Goal: Obtain resource: Download file/media

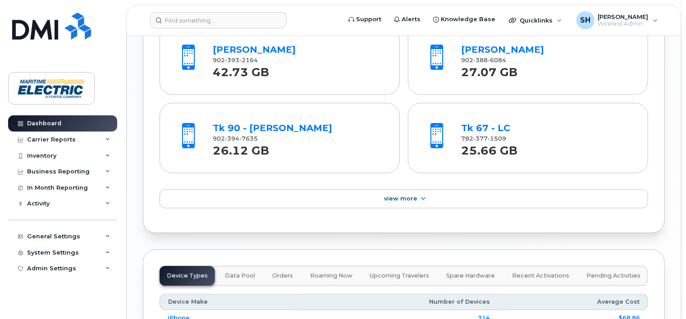
scroll to position [1395, 0]
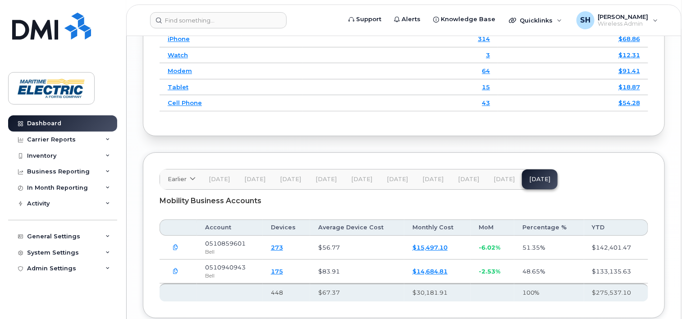
click at [177, 245] on icon "button" at bounding box center [176, 248] width 6 height 6
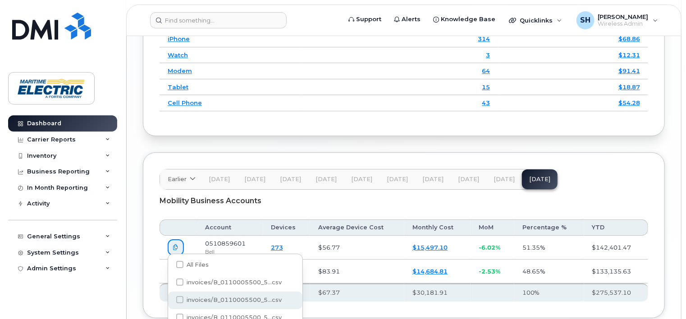
scroll to position [1453, 0]
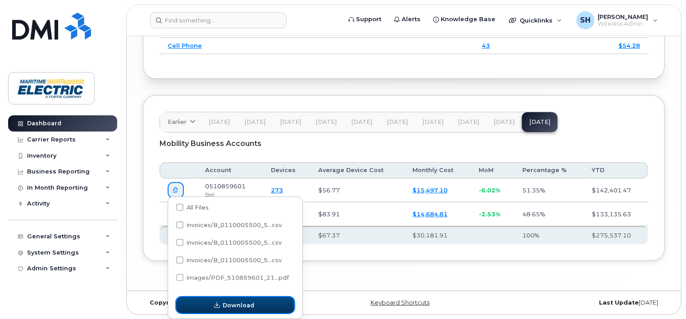
click at [262, 305] on button "Download" at bounding box center [235, 305] width 118 height 16
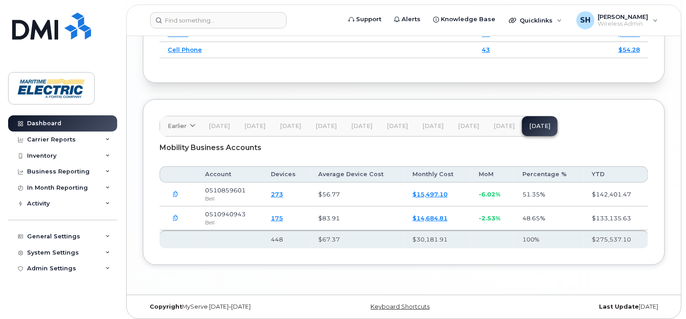
click at [435, 191] on link "$15,497.10" at bounding box center [429, 194] width 35 height 7
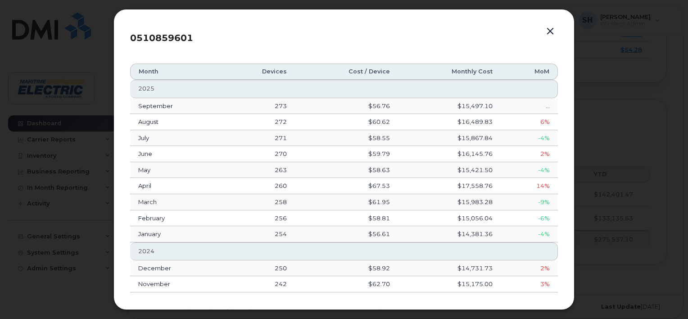
drag, startPoint x: 561, startPoint y: 123, endPoint x: 568, endPoint y: 219, distance: 97.1
click at [568, 219] on div "0510859601 Month Devices Cost / Device Monthly Cost MoM [DATE] 273 $56.76 $15,4…" at bounding box center [344, 159] width 461 height 301
click at [550, 34] on button "button" at bounding box center [551, 31] width 14 height 13
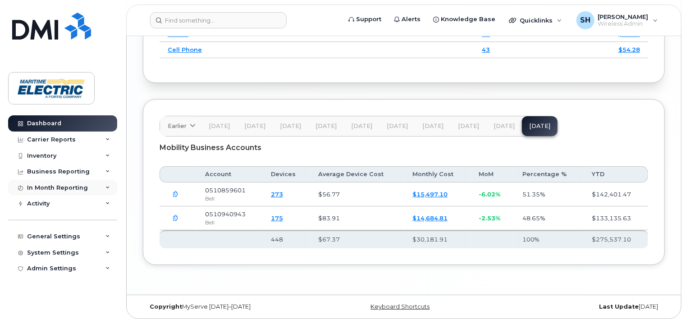
click at [74, 189] on div "In Month Reporting" at bounding box center [57, 187] width 61 height 7
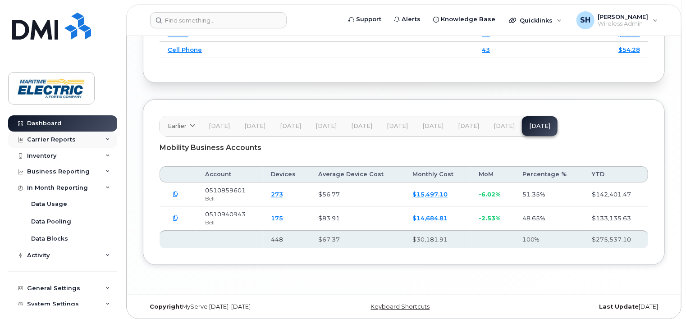
click at [70, 141] on div "Carrier Reports" at bounding box center [51, 139] width 49 height 7
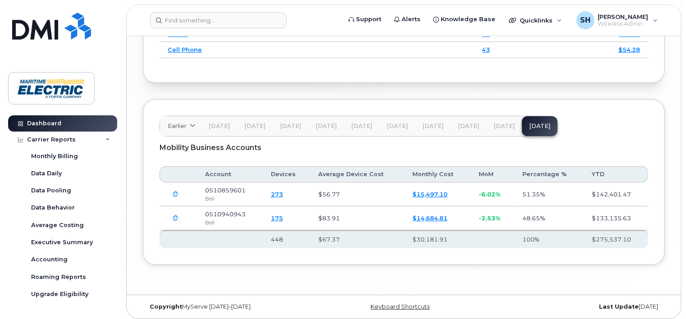
scroll to position [166, 0]
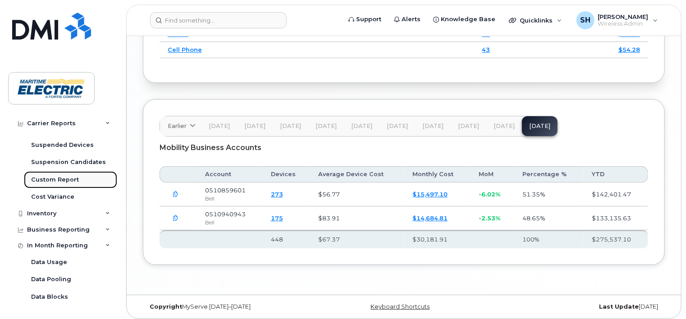
click at [63, 182] on div "Custom Report" at bounding box center [55, 180] width 48 height 8
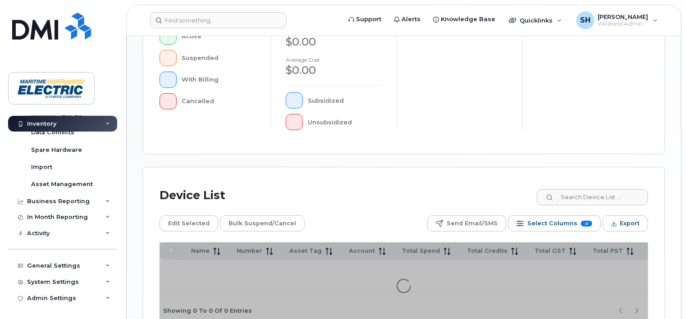
scroll to position [337, 0]
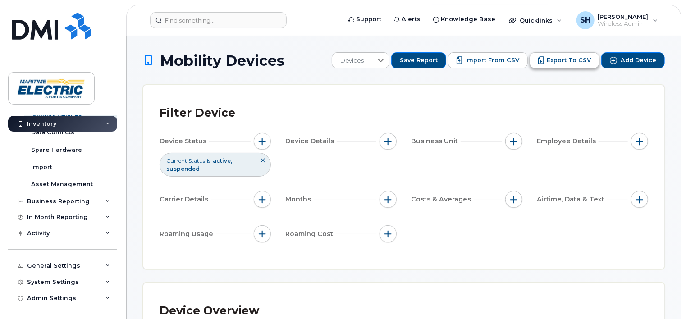
click at [561, 63] on span "Export to CSV" at bounding box center [569, 60] width 44 height 8
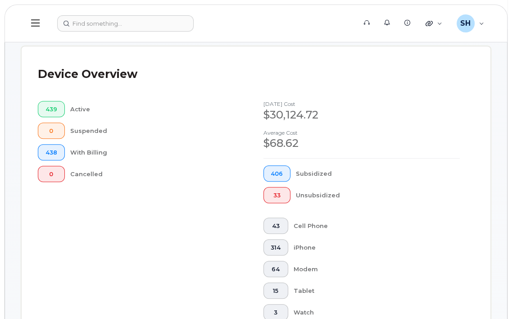
scroll to position [558, 0]
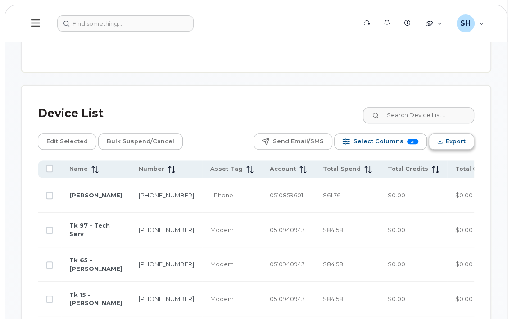
click at [457, 135] on span "Export" at bounding box center [456, 142] width 20 height 14
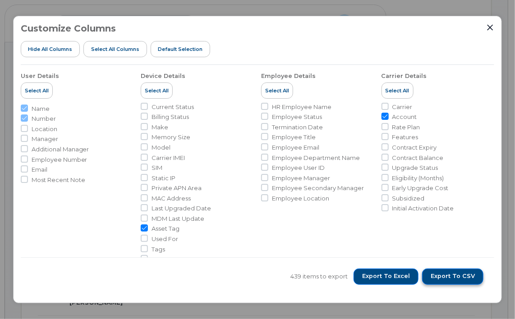
click at [438, 281] on button "Export to CSV" at bounding box center [452, 277] width 61 height 16
click at [378, 278] on span "Export to Excel" at bounding box center [386, 276] width 48 height 8
click at [490, 28] on icon "Close" at bounding box center [490, 28] width 6 height 6
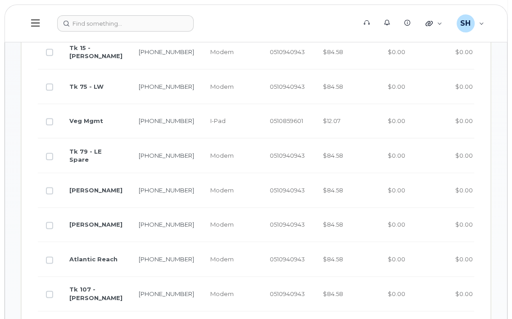
scroll to position [0, 0]
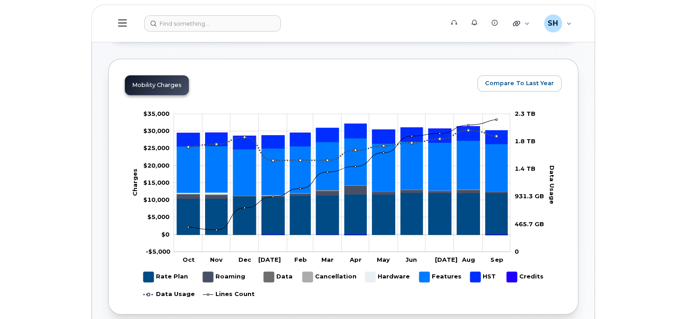
scroll to position [558, 0]
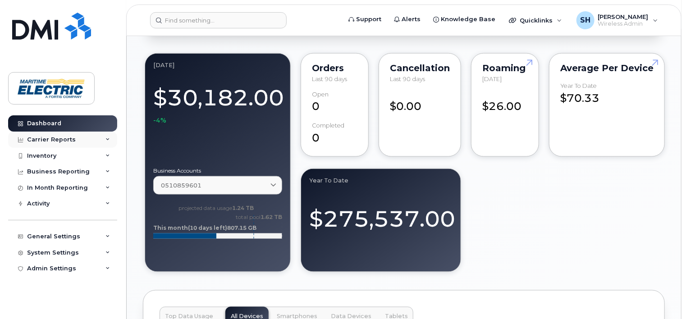
click at [72, 140] on div "Carrier Reports" at bounding box center [51, 139] width 49 height 7
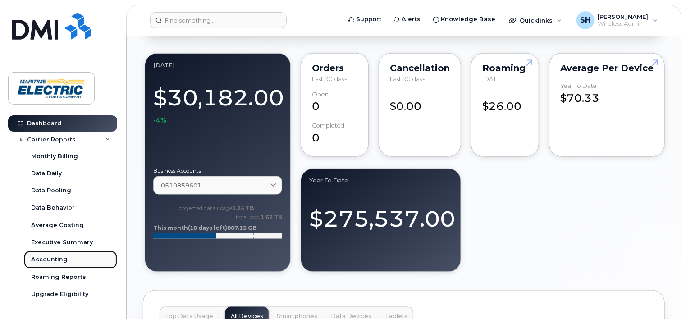
click at [50, 259] on div "Accounting" at bounding box center [49, 259] width 36 height 8
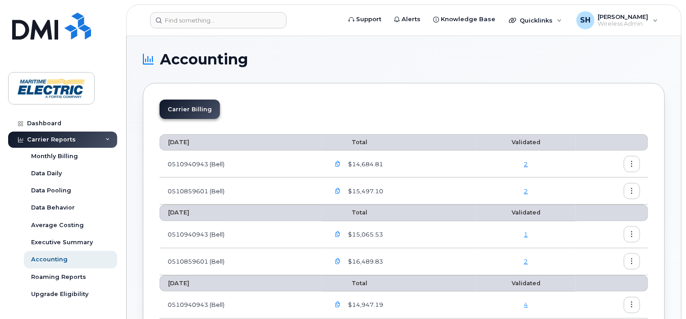
click at [512, 165] on icon "button" at bounding box center [632, 164] width 6 height 6
click at [512, 198] on span "Download" at bounding box center [591, 200] width 35 height 8
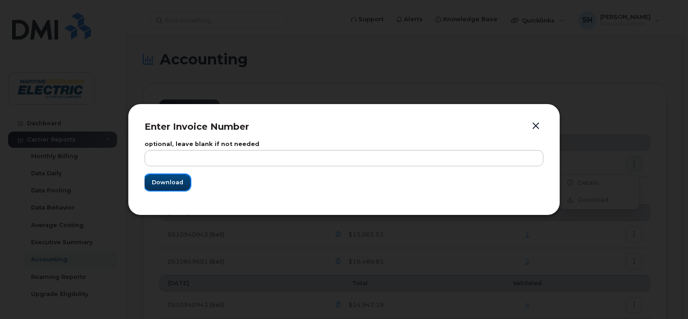
click at [166, 183] on span "Download" at bounding box center [168, 182] width 32 height 9
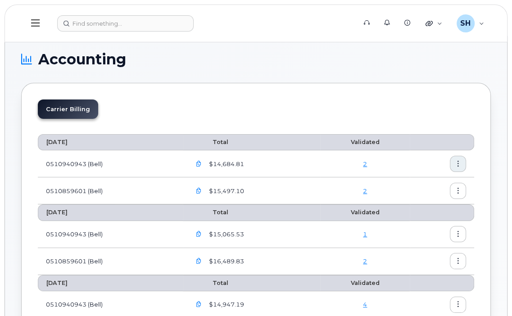
click at [366, 165] on link "2" at bounding box center [365, 163] width 4 height 7
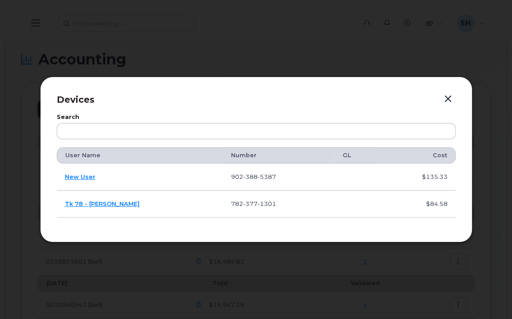
click at [449, 98] on button "button" at bounding box center [449, 99] width 14 height 13
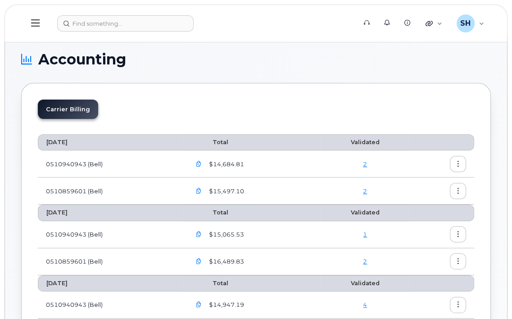
click at [200, 164] on icon "button" at bounding box center [199, 164] width 6 height 6
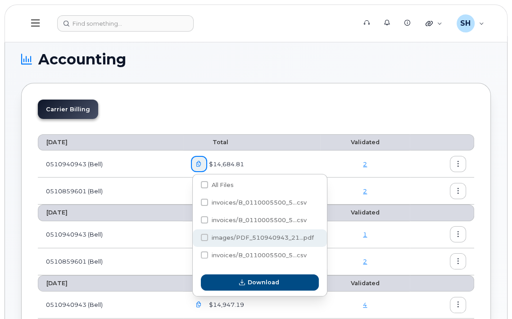
click at [203, 237] on span at bounding box center [204, 237] width 7 height 7
click at [195, 237] on input "images/PDF_510940943_21...pdf" at bounding box center [192, 238] width 5 height 5
checkbox input "true"
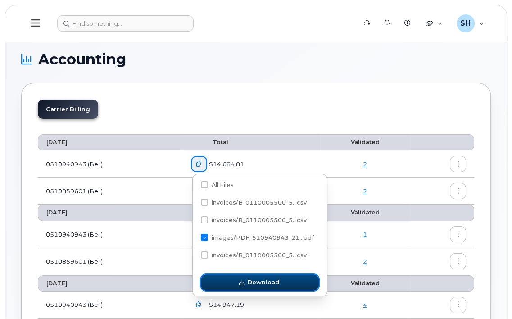
click at [245, 285] on span "button" at bounding box center [241, 282] width 9 height 9
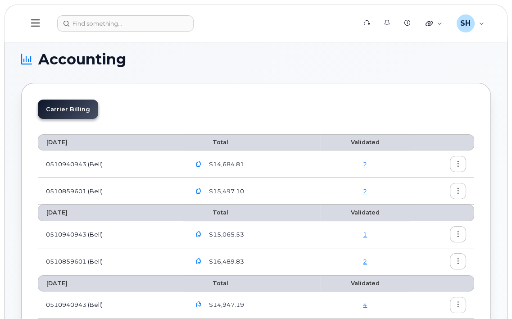
click at [200, 190] on icon "button" at bounding box center [199, 191] width 6 height 6
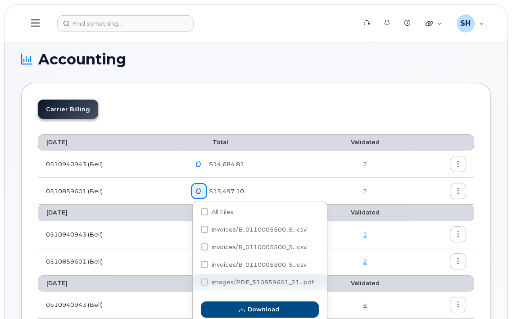
click at [204, 283] on span at bounding box center [204, 281] width 7 height 7
click at [195, 283] on input "images/PDF_510859601_21...pdf" at bounding box center [192, 282] width 5 height 5
checkbox input "true"
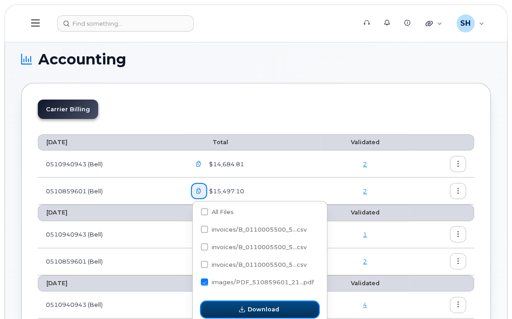
click at [250, 311] on span "Download" at bounding box center [264, 309] width 32 height 9
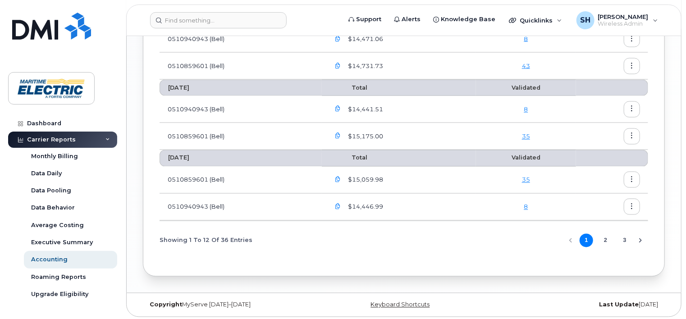
scroll to position [166, 0]
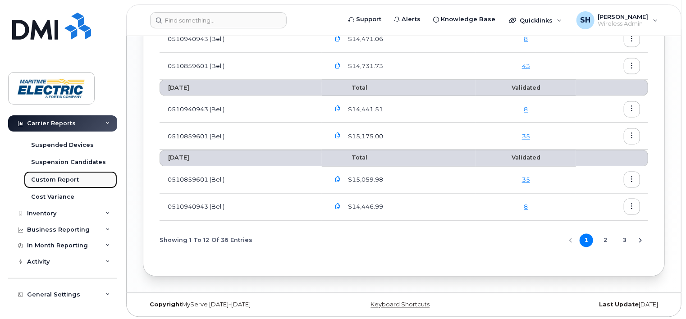
click at [66, 178] on div "Custom Report" at bounding box center [55, 180] width 48 height 8
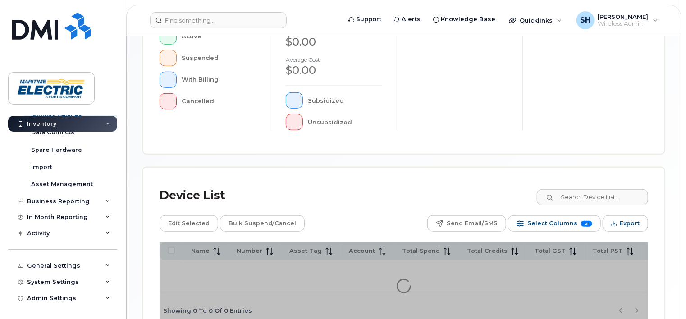
scroll to position [337, 0]
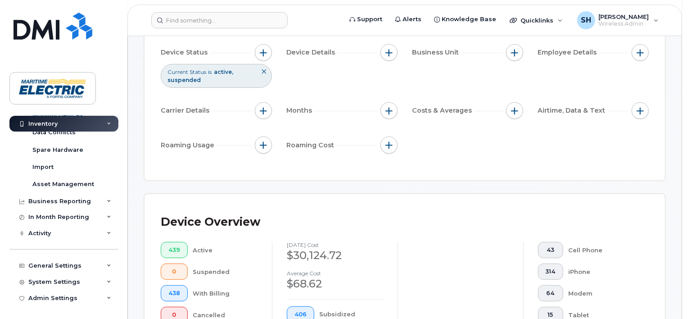
scroll to position [368, 0]
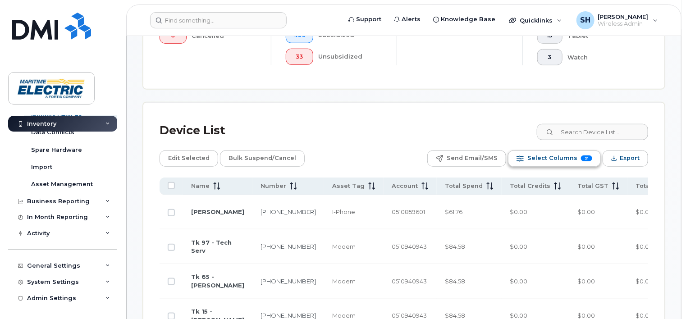
click at [512, 155] on span "Select Columns" at bounding box center [552, 158] width 50 height 14
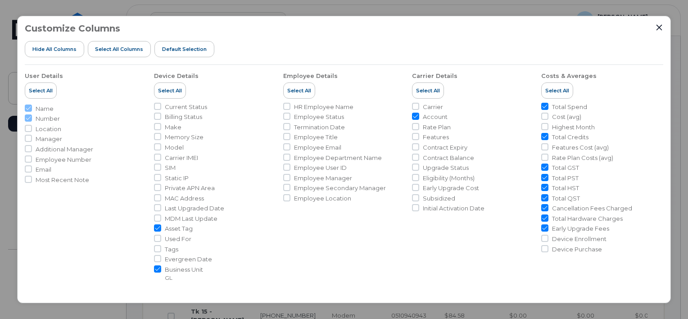
scroll to position [181, 0]
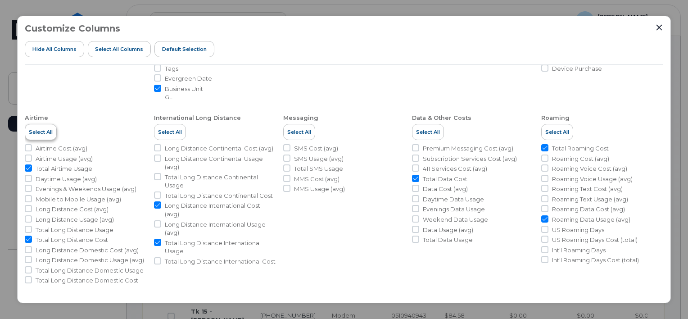
drag, startPoint x: 32, startPoint y: 132, endPoint x: 32, endPoint y: 138, distance: 6.3
click at [32, 132] on span "Select All" at bounding box center [41, 131] width 24 height 7
click at [183, 130] on button "Select All" at bounding box center [170, 132] width 32 height 16
click at [297, 126] on button "Select All" at bounding box center [299, 132] width 32 height 16
checkbox input "true"
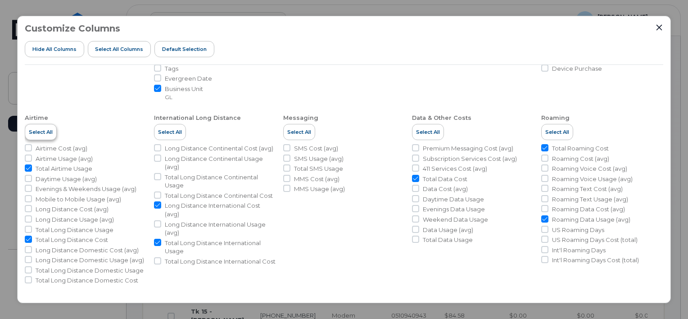
checkbox input "true"
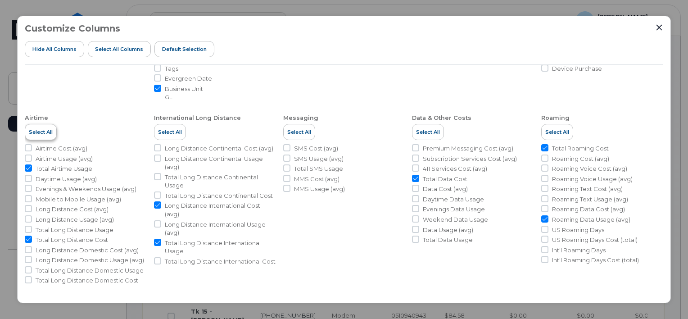
checkbox input "true"
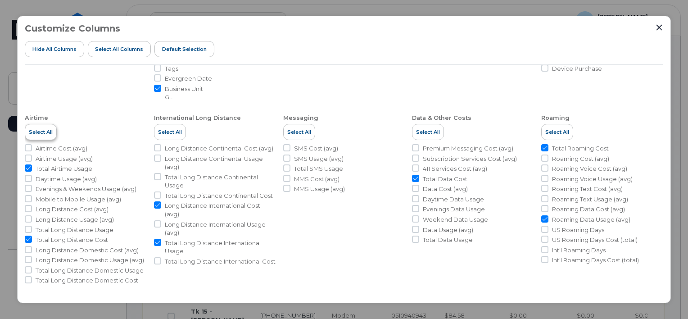
checkbox input "true"
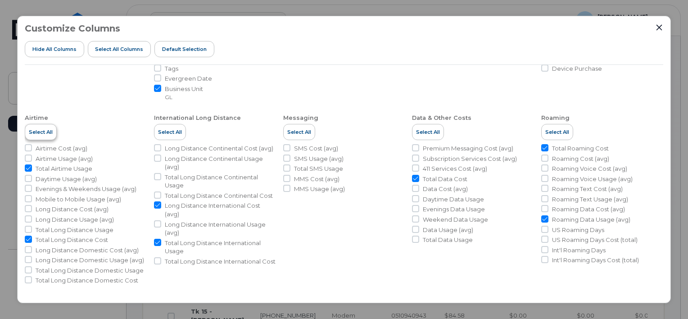
checkbox input "true"
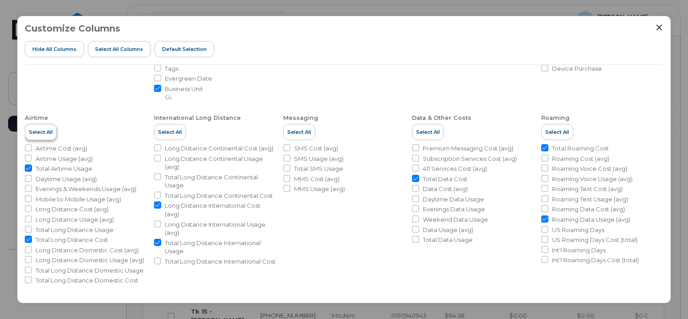
checkbox input "true"
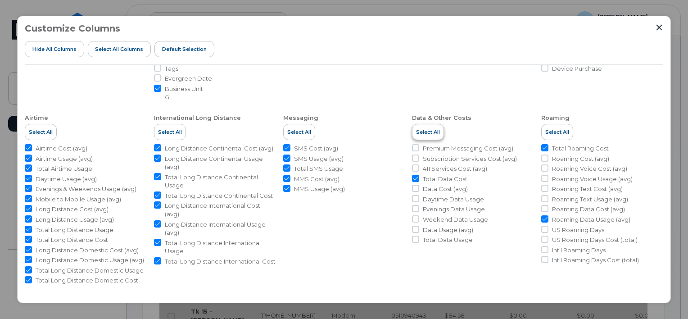
click at [417, 130] on span "Select All" at bounding box center [428, 131] width 24 height 7
checkbox input "true"
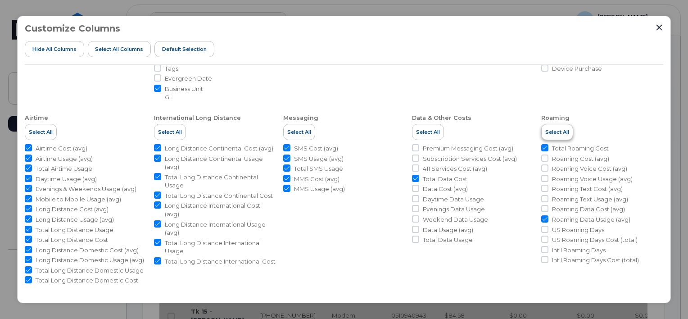
checkbox input "true"
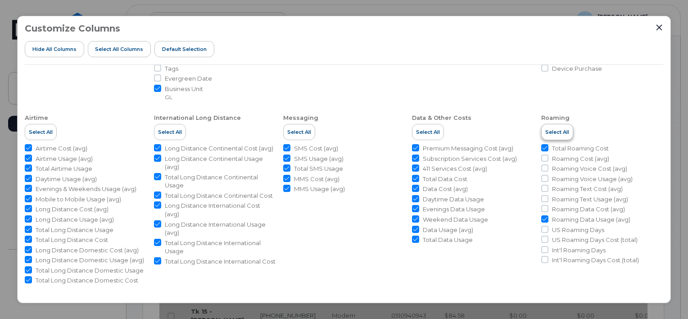
click at [512, 133] on span "Select All" at bounding box center [558, 131] width 24 height 7
checkbox input "true"
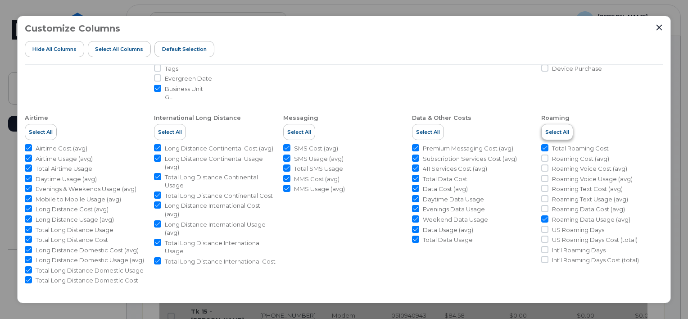
checkbox input "true"
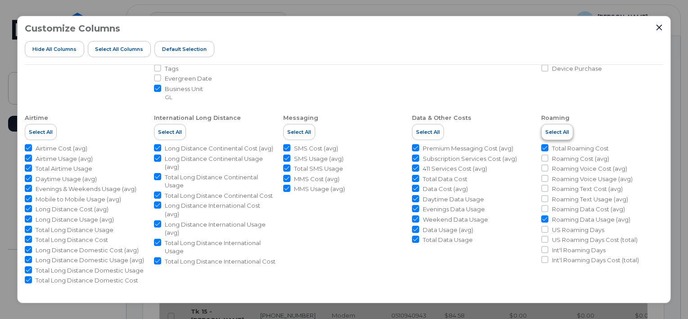
checkbox input "true"
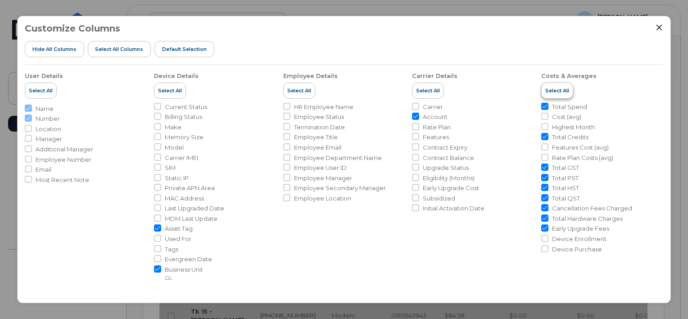
click at [512, 92] on span "Select All" at bounding box center [558, 90] width 24 height 7
checkbox input "true"
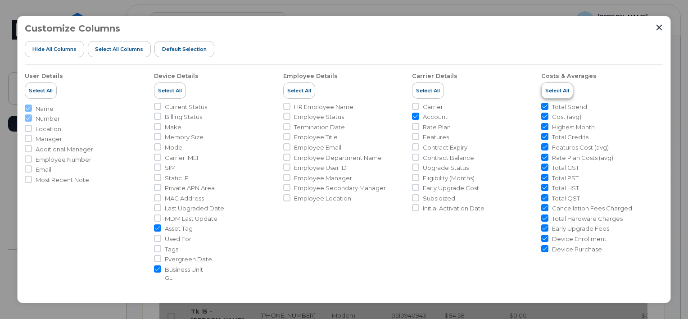
checkbox input "true"
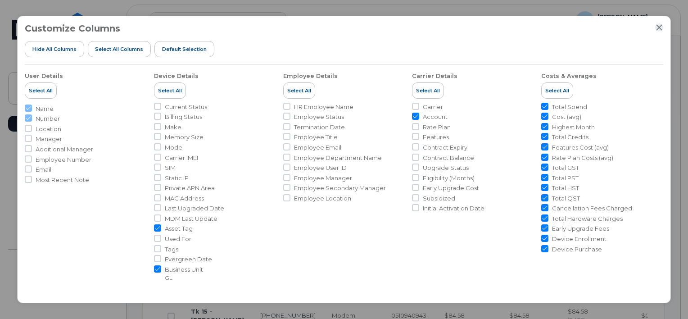
click at [512, 31] on icon "Close" at bounding box center [659, 27] width 7 height 7
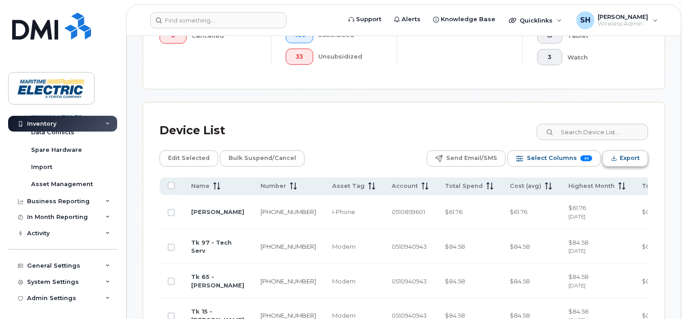
click at [512, 159] on span "Export" at bounding box center [630, 158] width 20 height 14
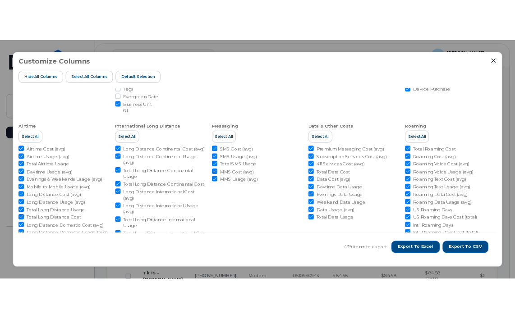
scroll to position [219, 0]
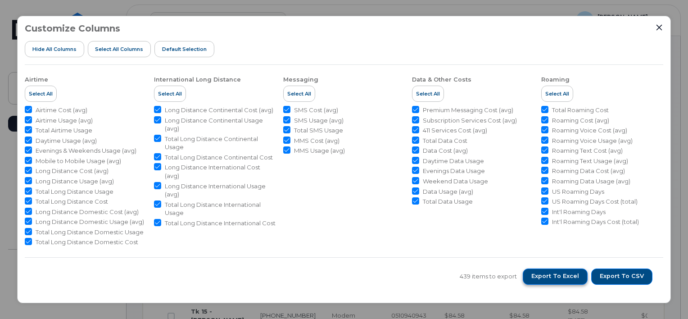
click at [512, 281] on button "Export to Excel" at bounding box center [555, 277] width 65 height 16
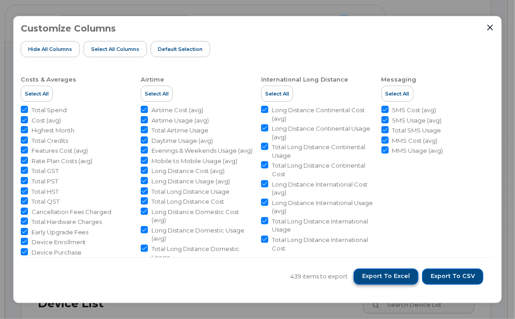
click at [382, 276] on span "Export to Excel" at bounding box center [386, 276] width 48 height 8
click at [485, 50] on div "Customize Columns Hide All Columns Select all Columns Default Selection" at bounding box center [258, 43] width 474 height 41
click at [492, 30] on icon "Close" at bounding box center [490, 28] width 6 height 6
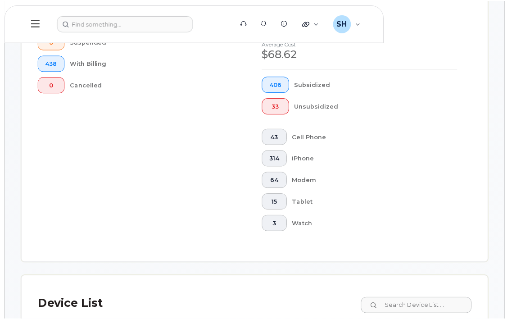
scroll to position [373, 0]
